Goal: Information Seeking & Learning: Learn about a topic

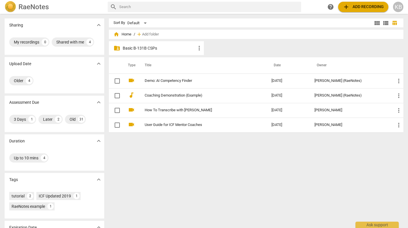
click at [158, 48] on p "Basic B-131B CSPs" at bounding box center [159, 48] width 73 height 6
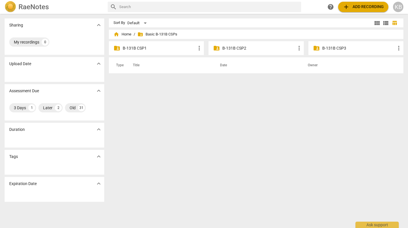
click at [242, 48] on p "B-131B CSP2" at bounding box center [258, 48] width 73 height 6
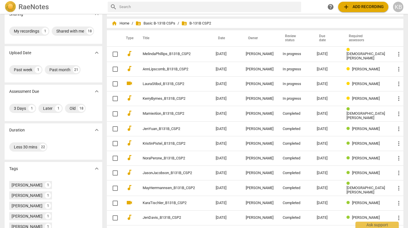
scroll to position [10, 0]
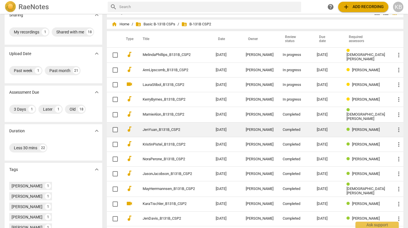
click at [249, 129] on div "[PERSON_NAME]" at bounding box center [260, 130] width 28 height 4
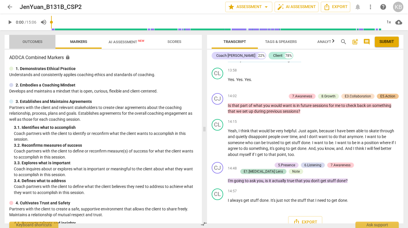
click at [33, 42] on span "Outcomes" at bounding box center [33, 42] width 20 height 4
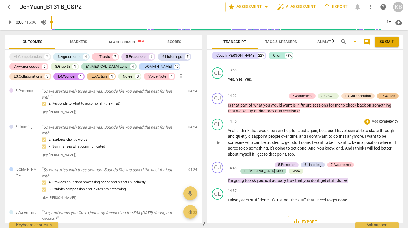
scroll to position [1376, 0]
click at [81, 39] on span "Markers" at bounding box center [78, 42] width 31 height 8
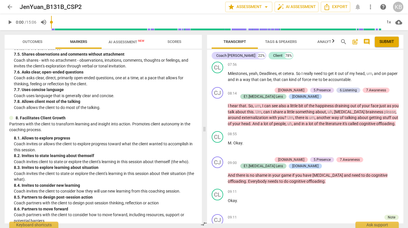
scroll to position [539, 0]
click at [33, 42] on span "Outcomes" at bounding box center [33, 42] width 20 height 4
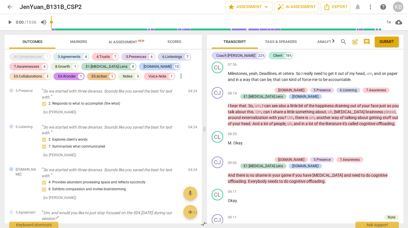
scroll to position [0, 0]
click at [11, 6] on span "arrow_back" at bounding box center [9, 6] width 7 height 7
